Goal: Task Accomplishment & Management: Use online tool/utility

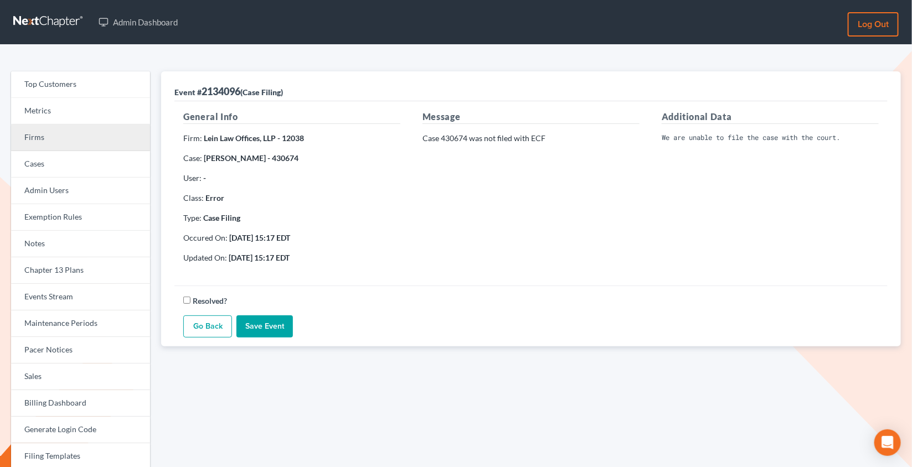
click at [49, 132] on link "Firms" at bounding box center [80, 138] width 139 height 27
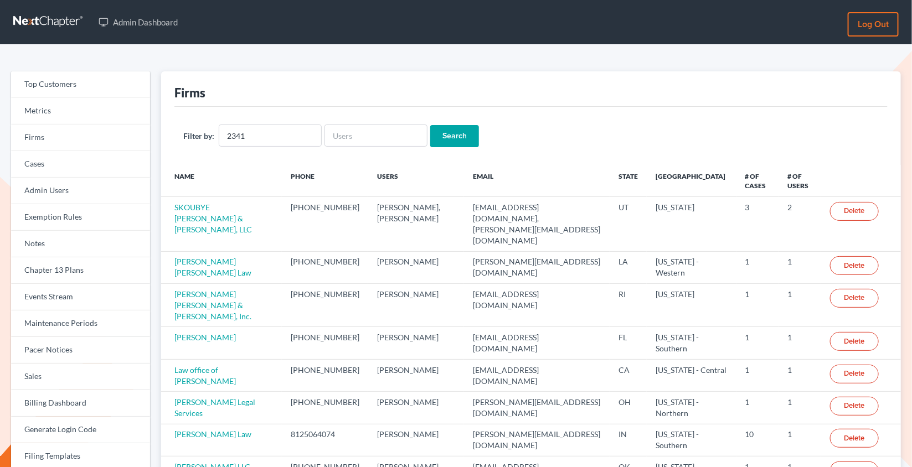
type input "2341"
click at [430, 125] on input "Search" at bounding box center [454, 136] width 49 height 22
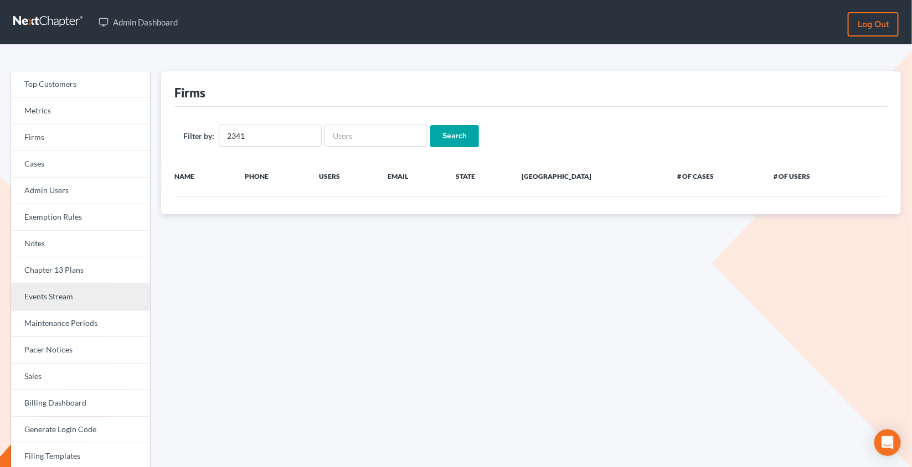
click at [124, 296] on link "Events Stream" at bounding box center [80, 297] width 139 height 27
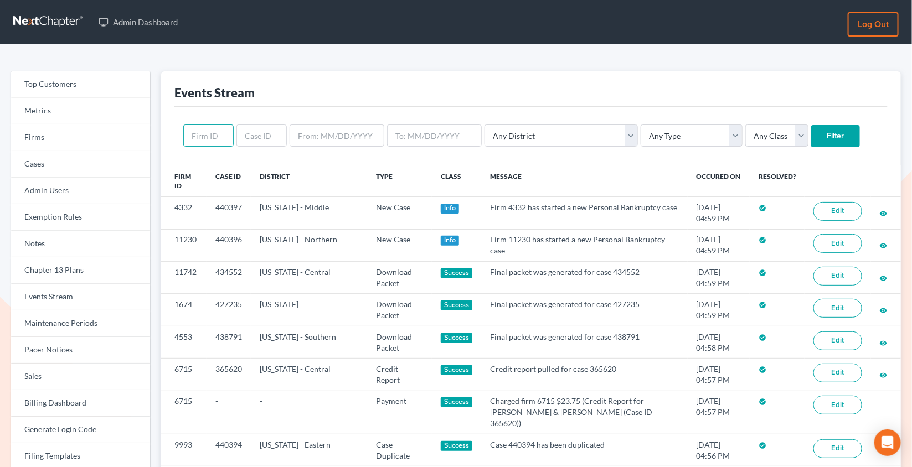
click at [208, 133] on input "text" at bounding box center [208, 136] width 50 height 22
paste input "2341"
type input "2341"
click at [811, 125] on input "Filter" at bounding box center [835, 136] width 49 height 22
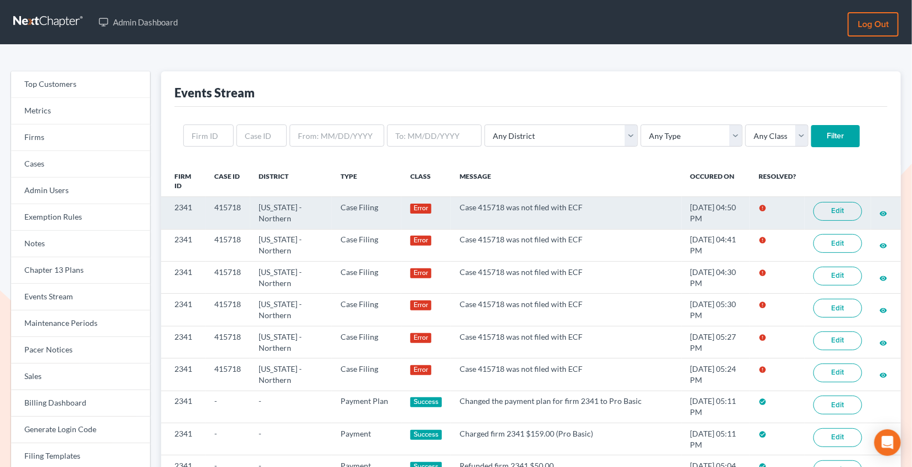
click at [831, 210] on link "Edit" at bounding box center [837, 211] width 49 height 19
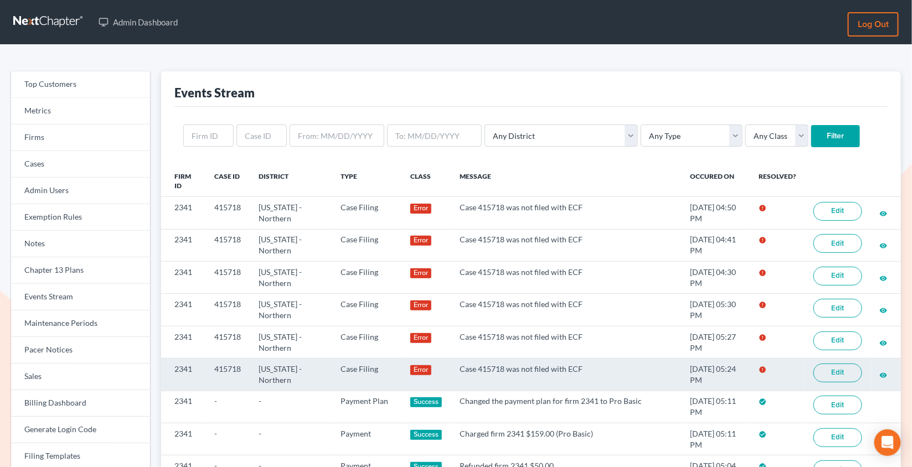
click at [849, 372] on link "Edit" at bounding box center [837, 373] width 49 height 19
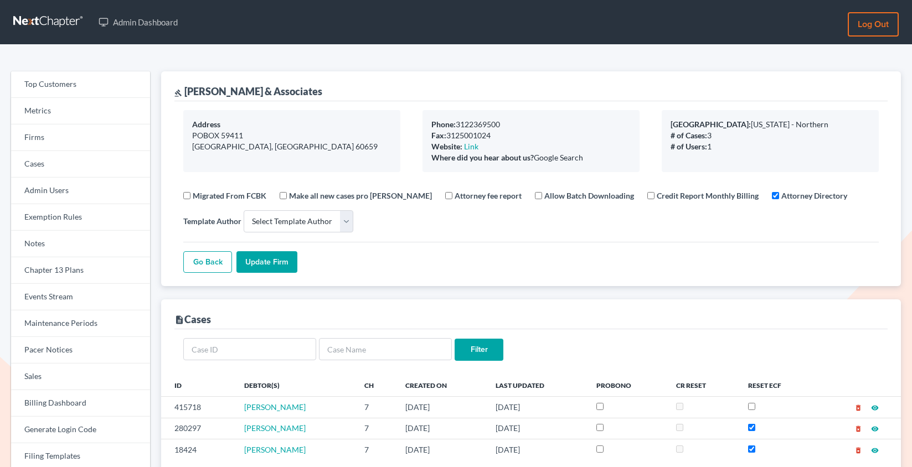
select select
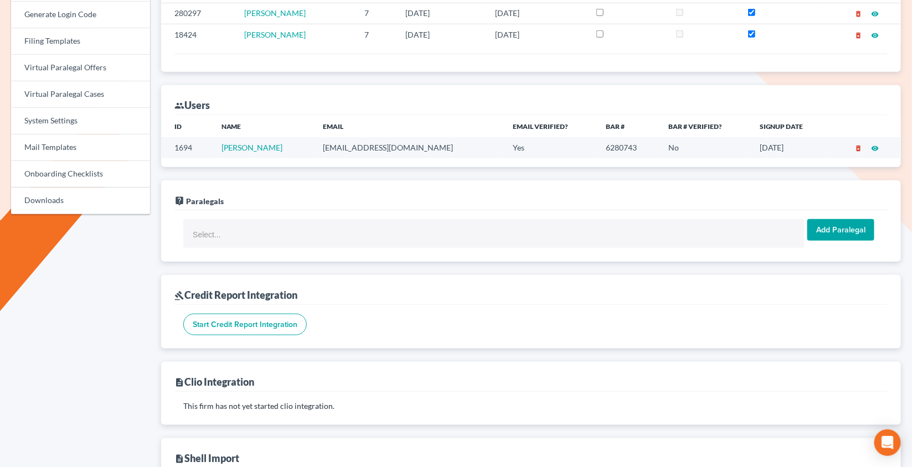
scroll to position [407, 0]
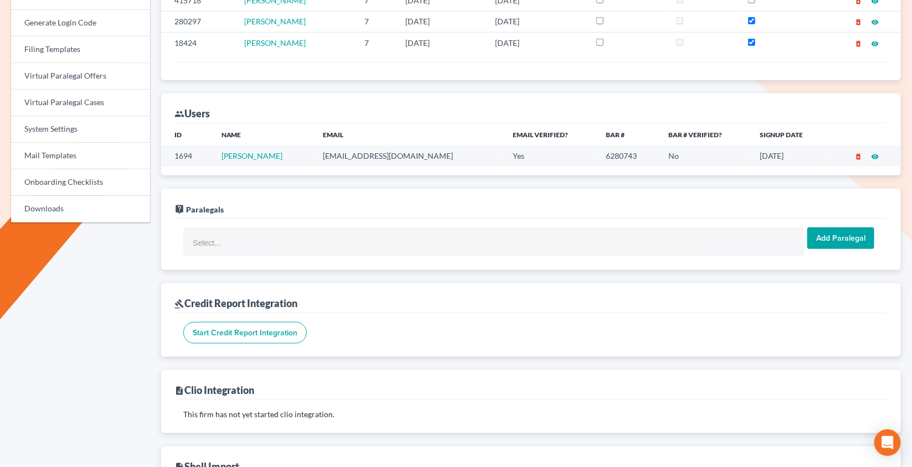
click at [362, 153] on td "mkolatunji@gmail.com" at bounding box center [409, 156] width 190 height 20
copy td "mkolatunji@gmail.com"
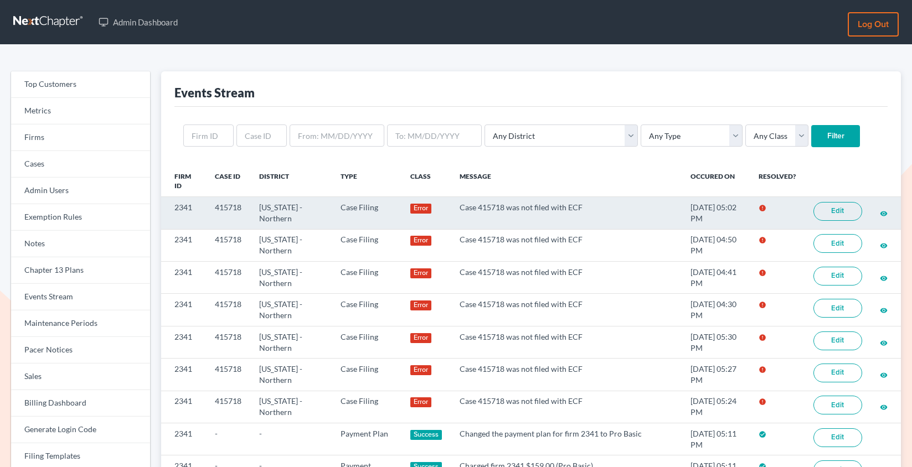
click at [836, 216] on link "Edit" at bounding box center [837, 211] width 49 height 19
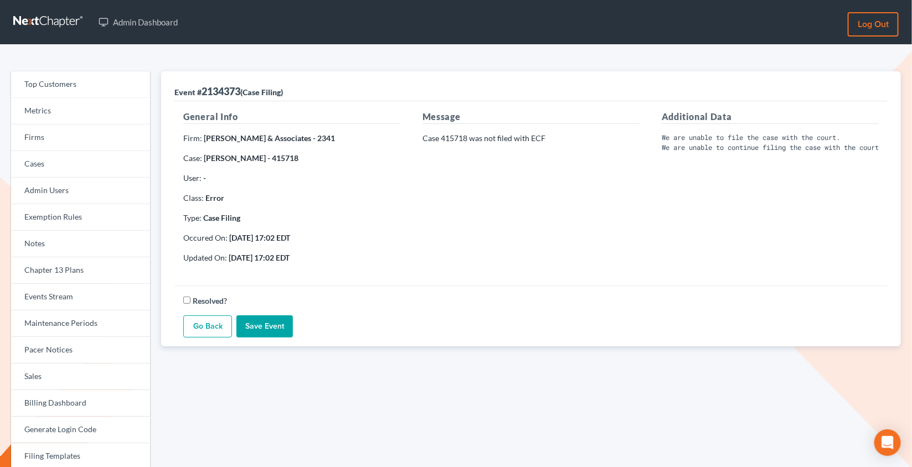
click at [296, 156] on strong "[PERSON_NAME] - 415718" at bounding box center [251, 157] width 95 height 9
copy strong "415718"
